Goal: Transaction & Acquisition: Purchase product/service

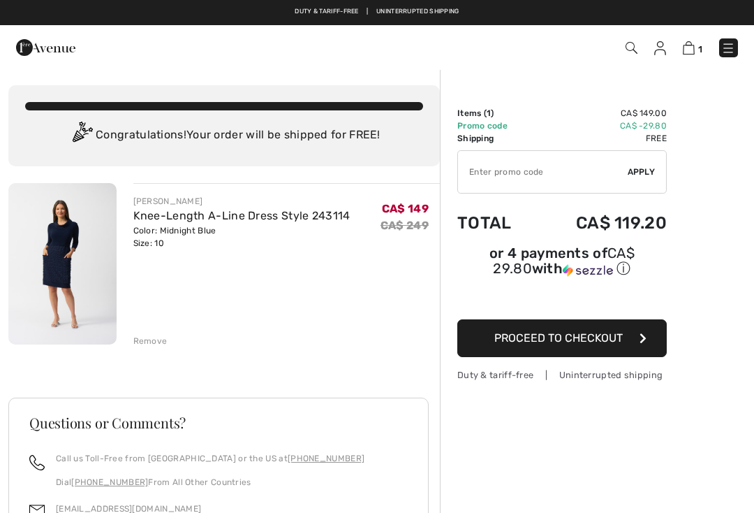
click at [56, 256] on img at bounding box center [62, 263] width 108 height 161
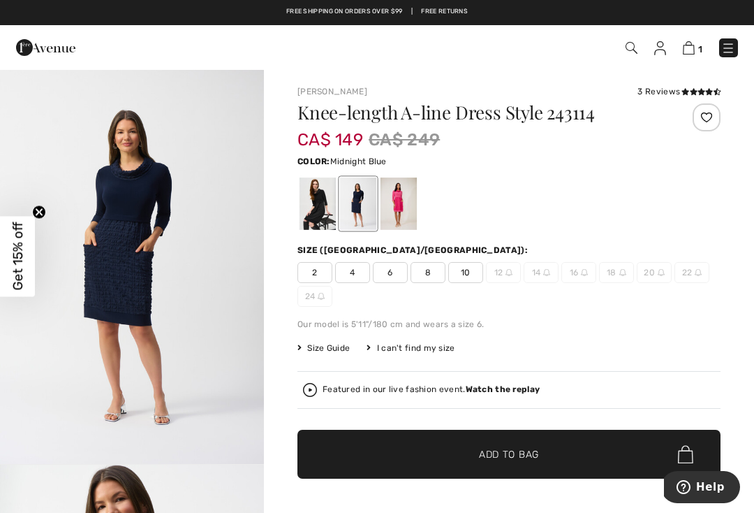
click at [398, 203] on div at bounding box center [399, 203] width 36 height 52
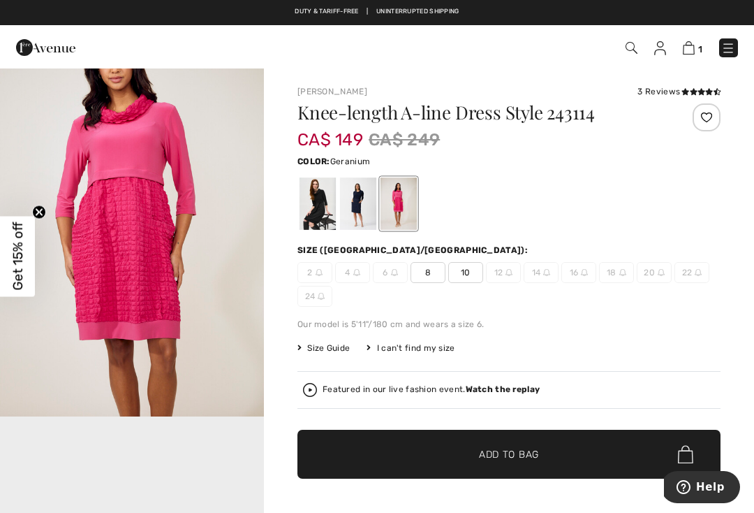
scroll to position [476, 0]
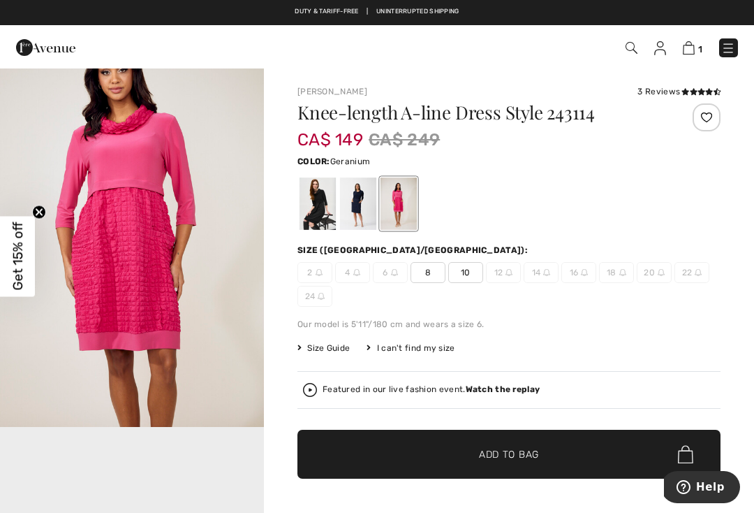
click at [355, 202] on div at bounding box center [358, 203] width 36 height 52
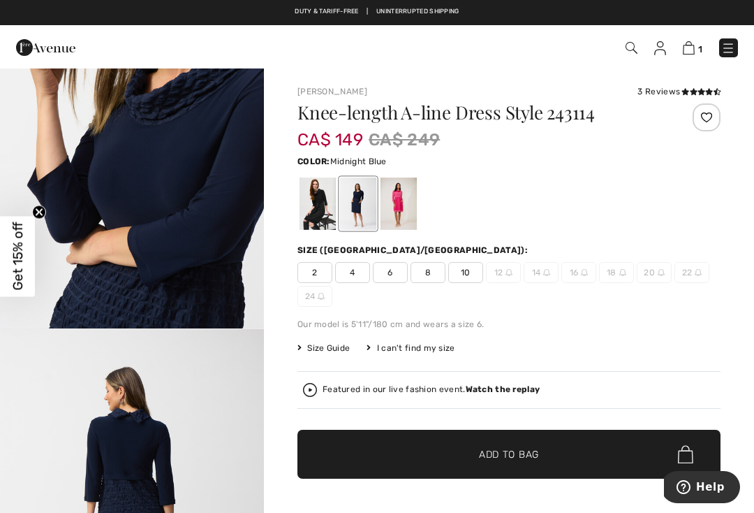
scroll to position [1326, 0]
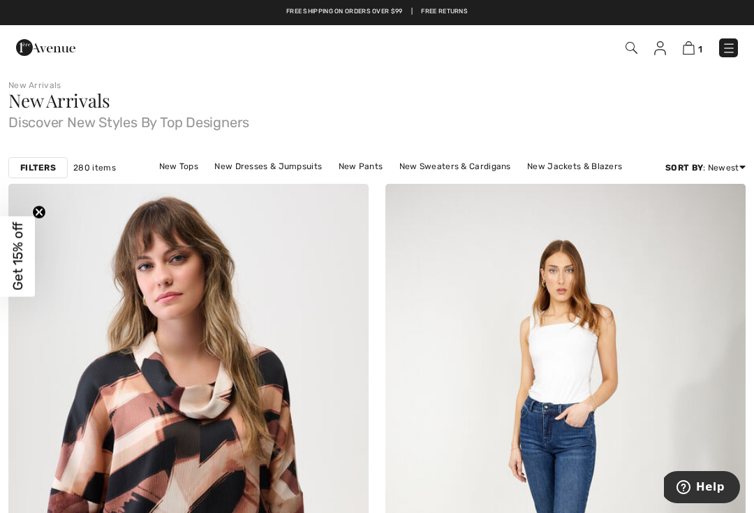
scroll to position [10, 0]
